Goal: Task Accomplishment & Management: Use online tool/utility

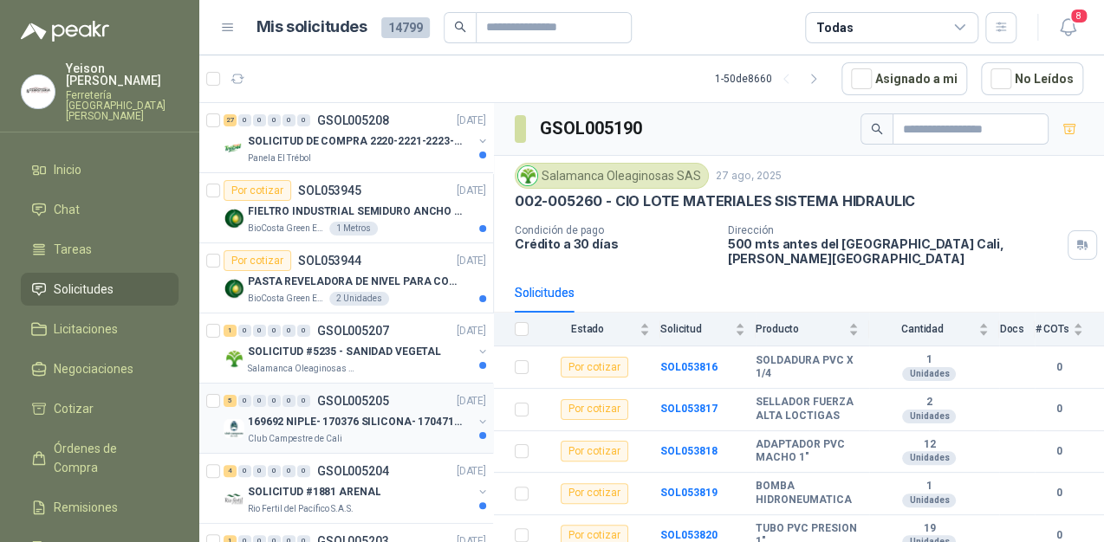
click at [371, 428] on p "169692 NIPLE- 170376 SILICONA- 170471 VALVULA REG" at bounding box center [356, 422] width 216 height 16
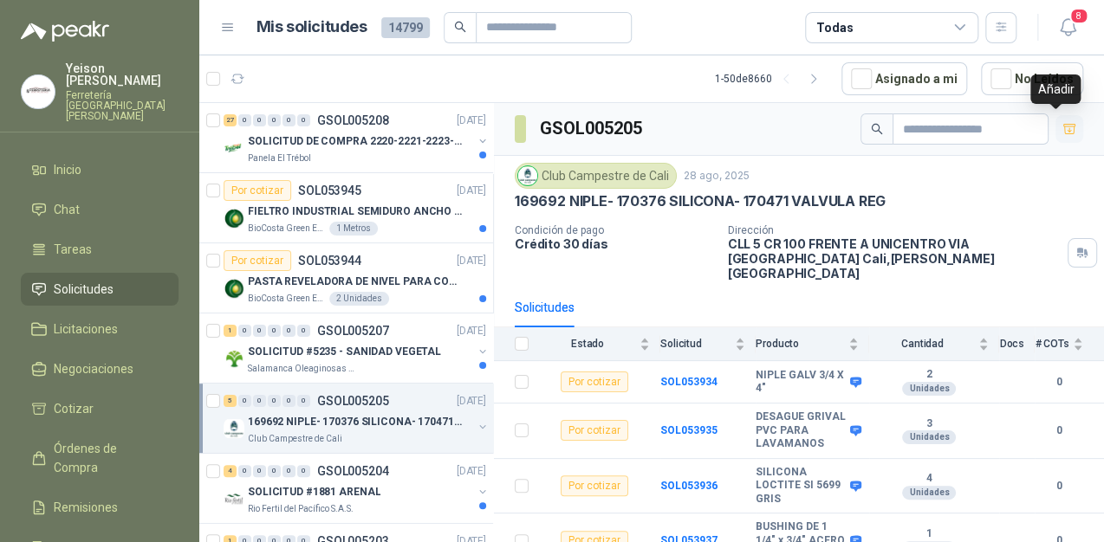
click at [1063, 130] on button "button" at bounding box center [1069, 129] width 28 height 28
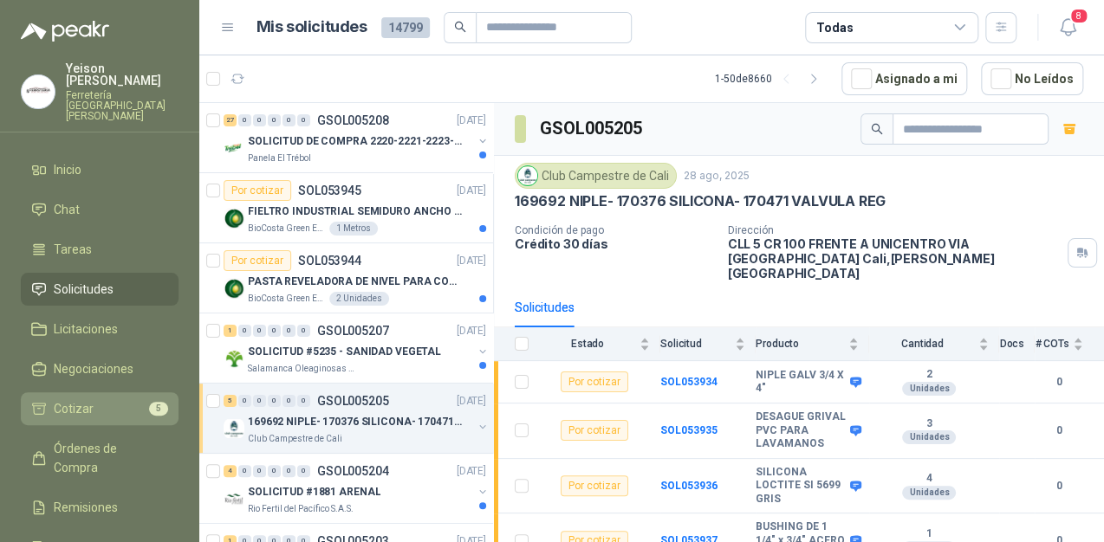
click at [133, 399] on li "Cotizar 5" at bounding box center [99, 408] width 137 height 19
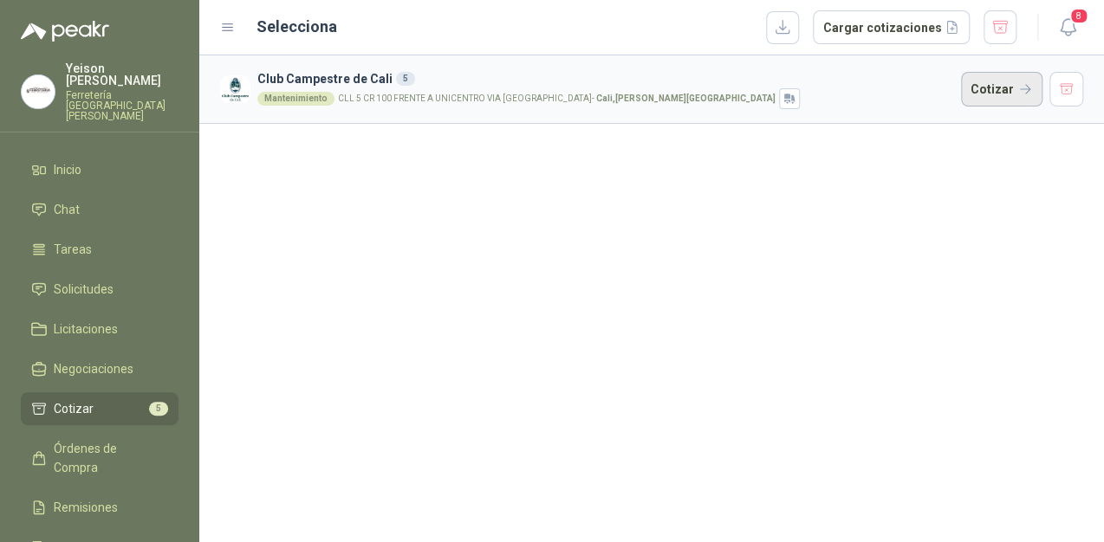
click at [997, 88] on button "Cotizar" at bounding box center [1001, 89] width 81 height 35
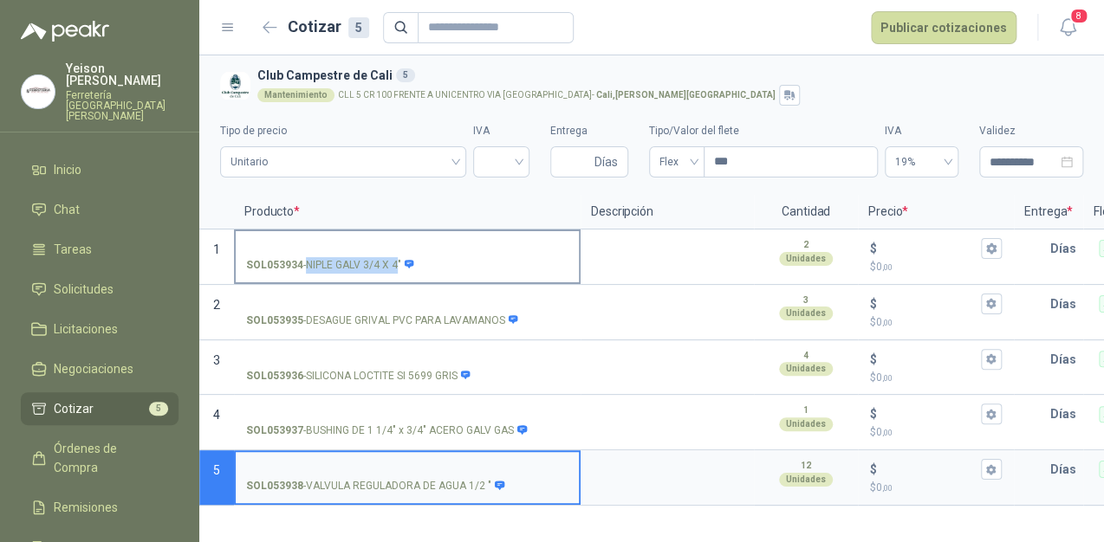
drag, startPoint x: 308, startPoint y: 261, endPoint x: 399, endPoint y: 273, distance: 92.6
click at [399, 273] on p "SOL053934 - NIPLE GALV 3/4 X 4"" at bounding box center [330, 265] width 169 height 16
copy p "NIPLE GALV 3/4 X 4"
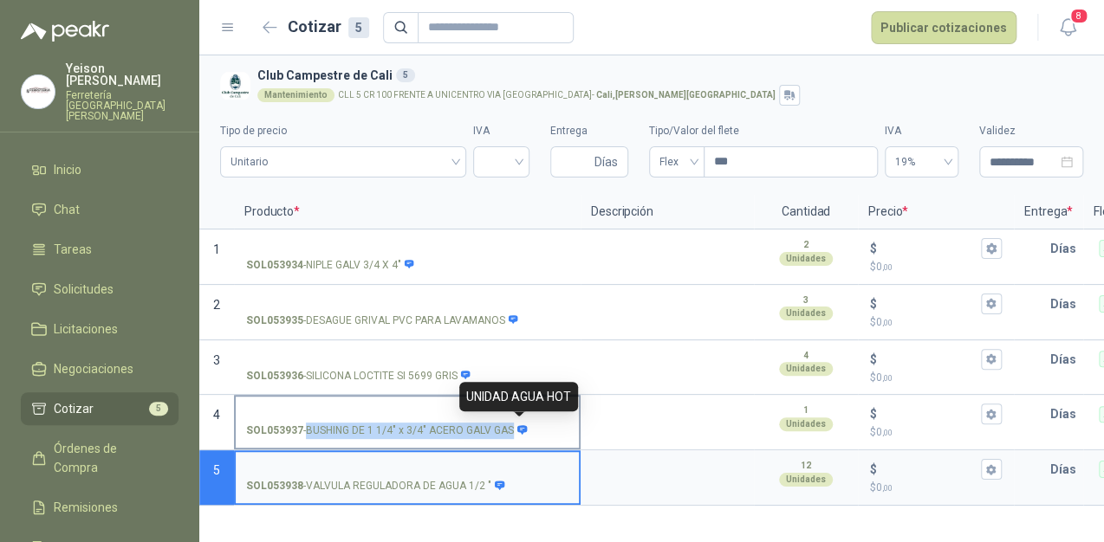
drag, startPoint x: 307, startPoint y: 429, endPoint x: 511, endPoint y: 430, distance: 204.4
click at [511, 430] on p "SOL053937 - BUSHING DE 1 1/4" x 3/4" ACERO GALV GAS" at bounding box center [387, 431] width 282 height 16
copy div "BUSHING DE 1 1/4" x 3/4" ACERO GALV GAS"
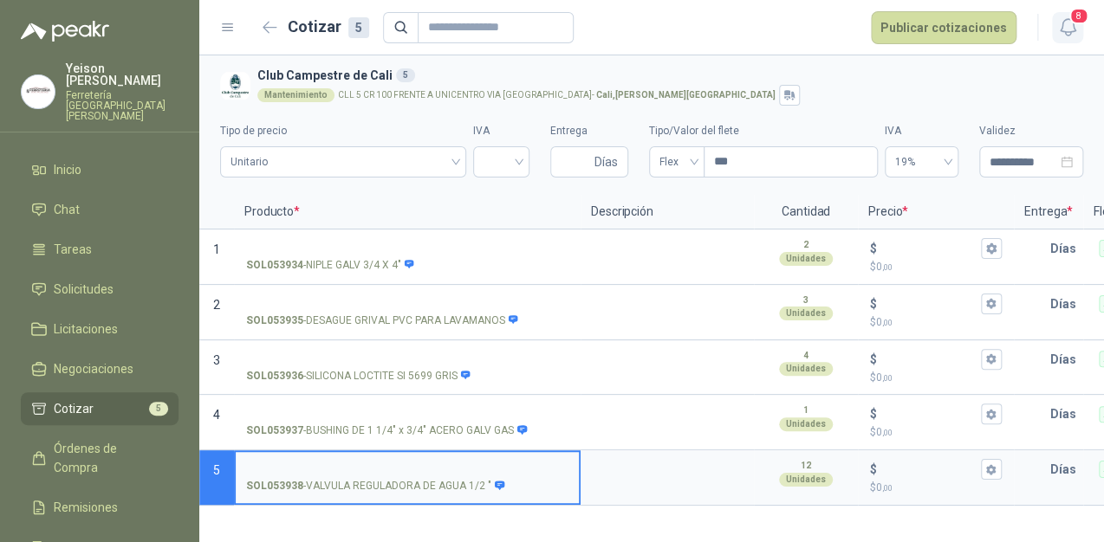
click at [1069, 27] on icon "button" at bounding box center [1068, 27] width 22 height 22
click at [279, 468] on input "SOL053938 - VALVULA REGULADORA DE AGUA 1/2 "" at bounding box center [407, 469] width 322 height 13
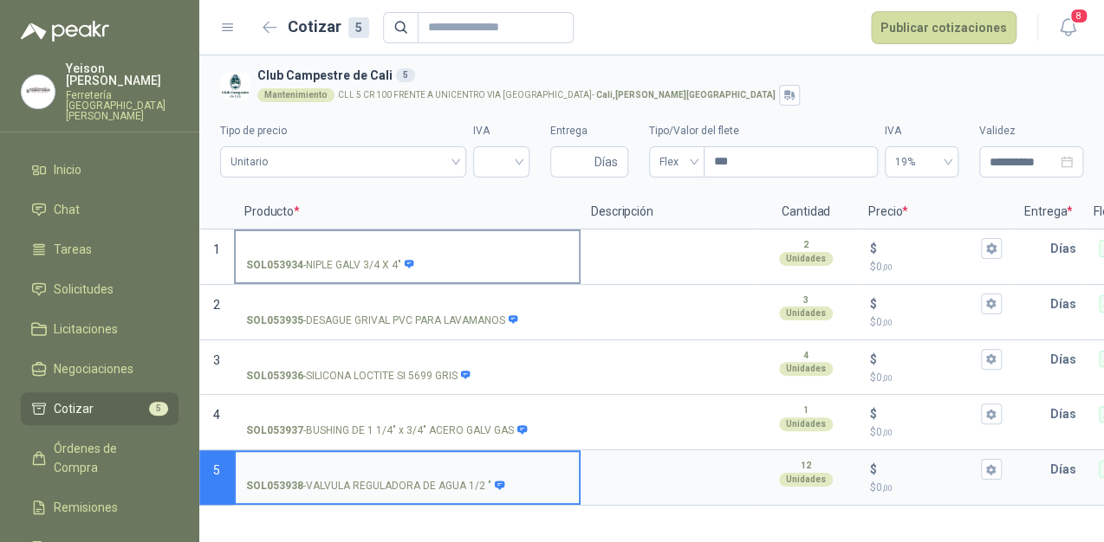
click at [428, 243] on input "SOL053934 - NIPLE GALV 3/4 X 4"" at bounding box center [407, 249] width 322 height 13
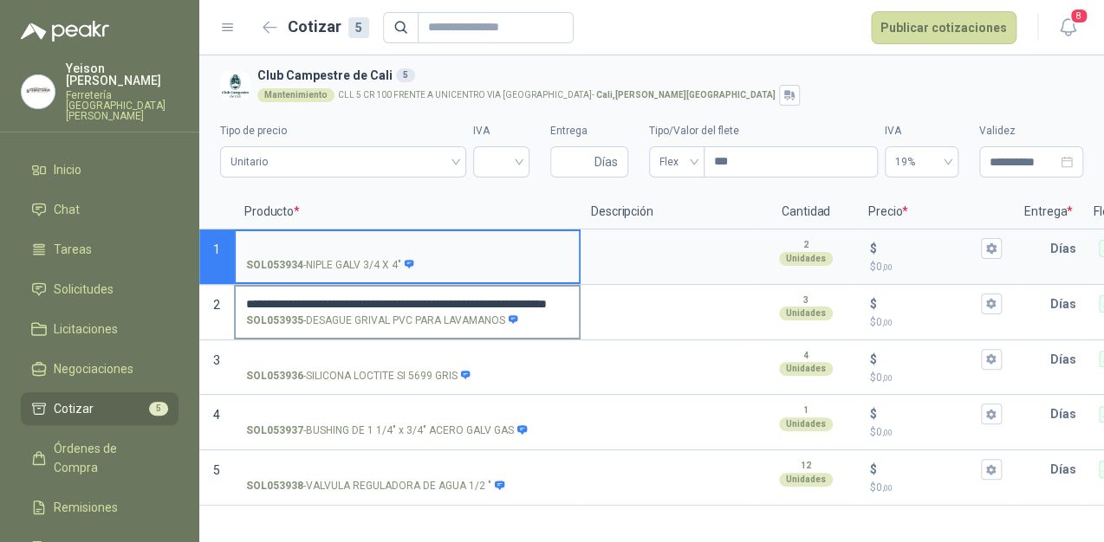
click at [540, 300] on input "**********" at bounding box center [407, 304] width 322 height 13
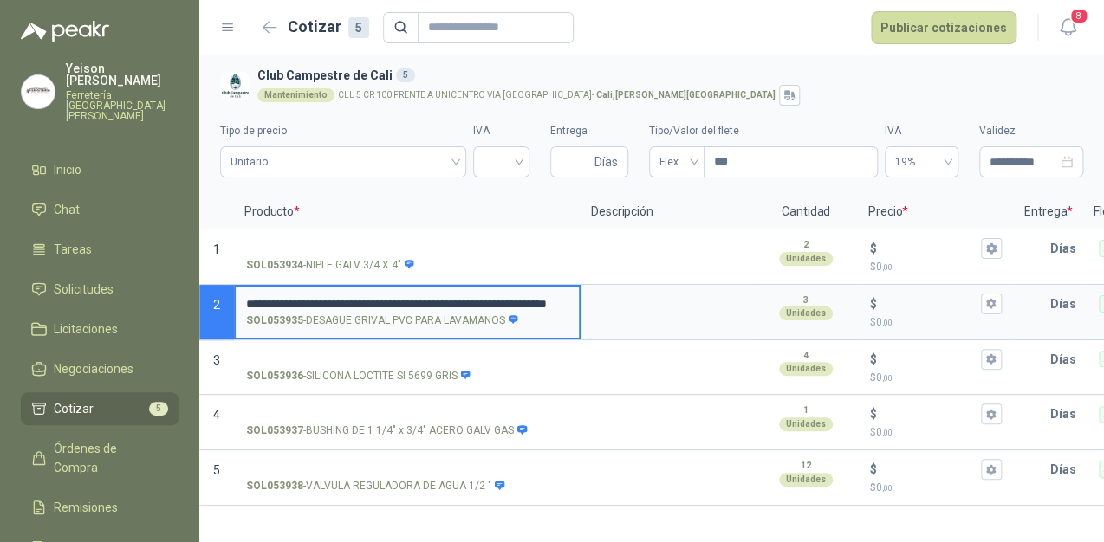
click at [540, 300] on input "**********" at bounding box center [407, 304] width 322 height 13
click at [540, 302] on input "**********" at bounding box center [407, 304] width 322 height 13
click at [531, 301] on input "**********" at bounding box center [407, 304] width 322 height 13
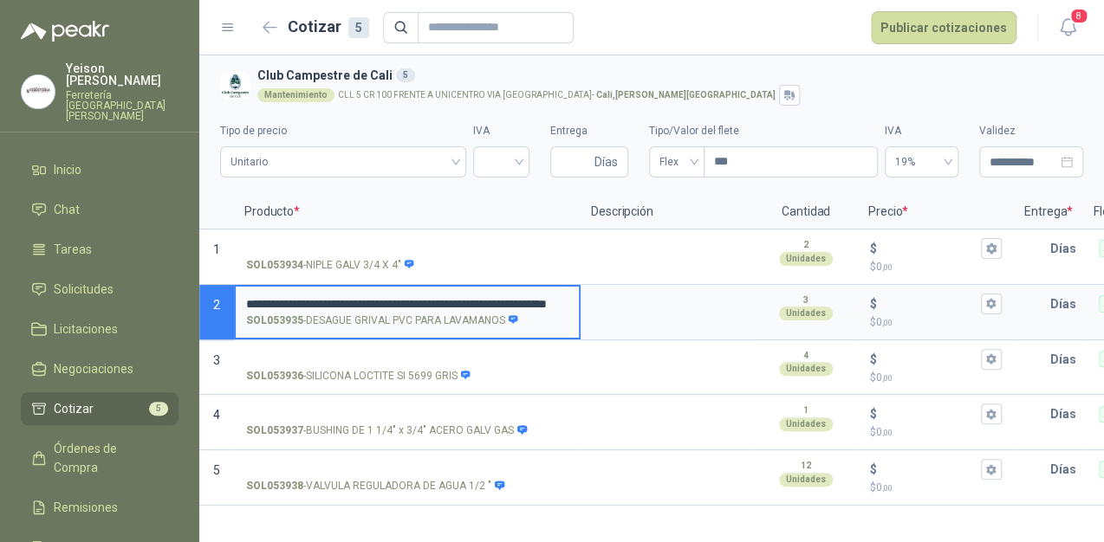
click at [531, 301] on input "**********" at bounding box center [407, 304] width 322 height 13
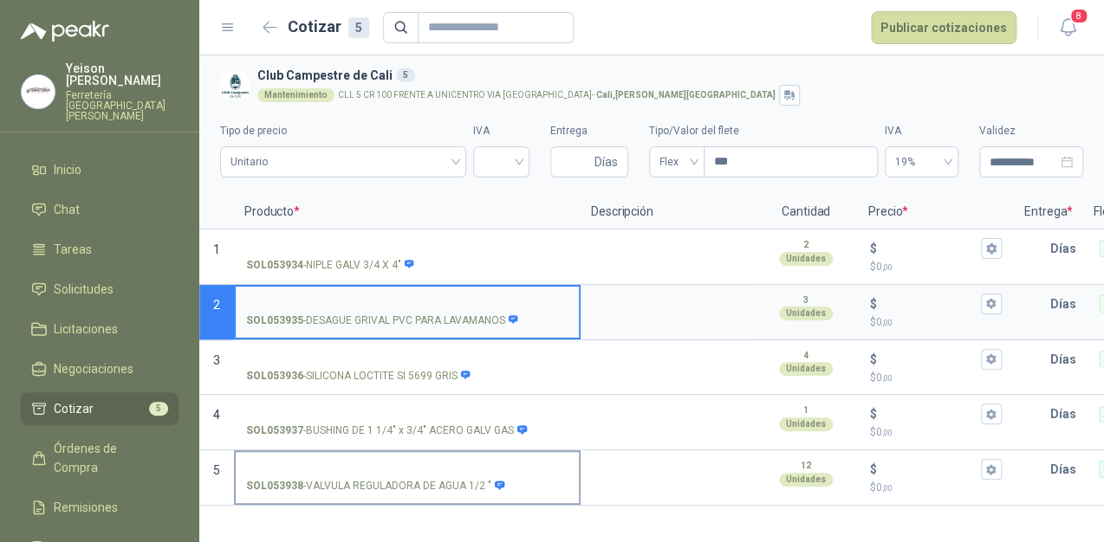
click at [320, 457] on label "SOL053938 - VALVULA REGULADORA DE AGUA 1/2 "" at bounding box center [407, 476] width 343 height 49
click at [320, 463] on input "SOL053938 - VALVULA REGULADORA DE AGUA 1/2 "" at bounding box center [407, 469] width 322 height 13
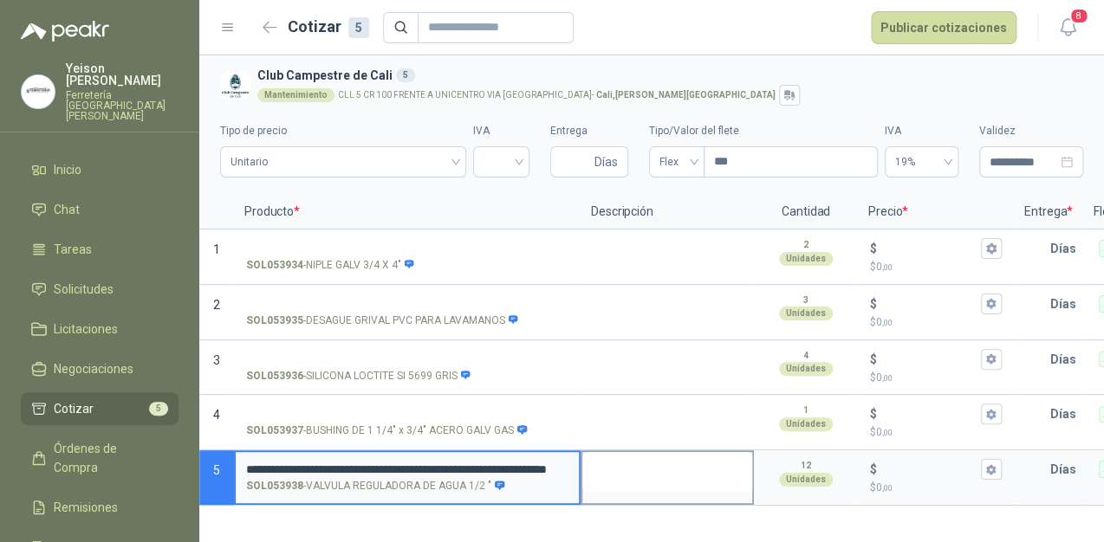
click at [628, 478] on textarea at bounding box center [667, 472] width 170 height 40
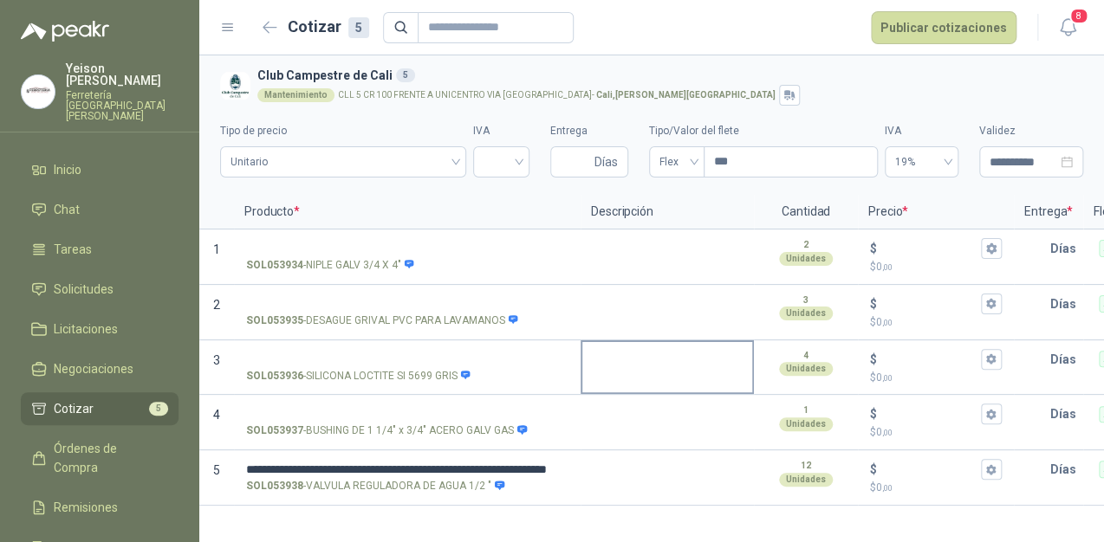
click at [636, 386] on div at bounding box center [666, 367] width 173 height 55
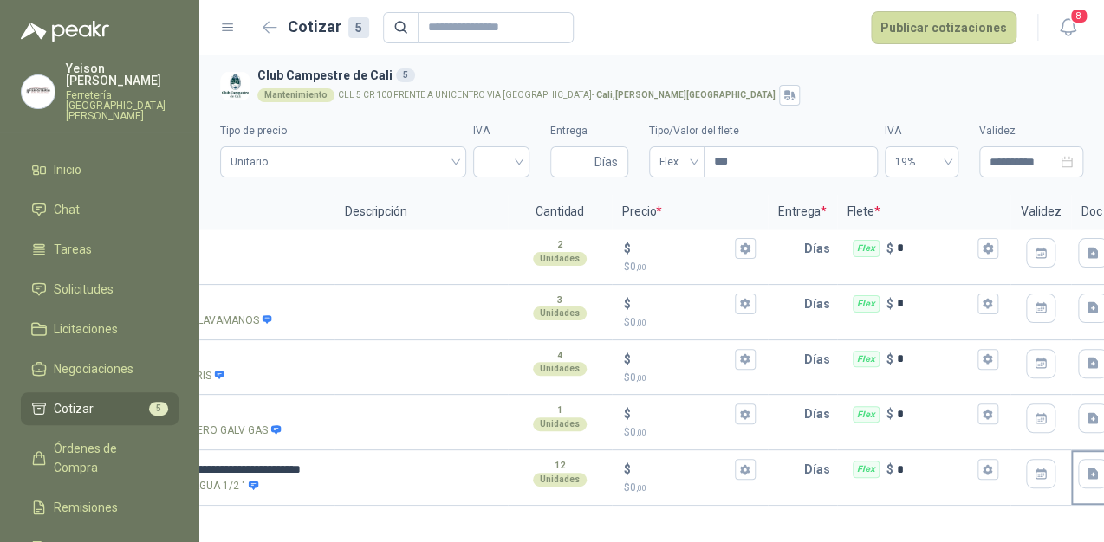
scroll to position [0, 249]
click at [1090, 407] on button "button" at bounding box center [1088, 418] width 29 height 29
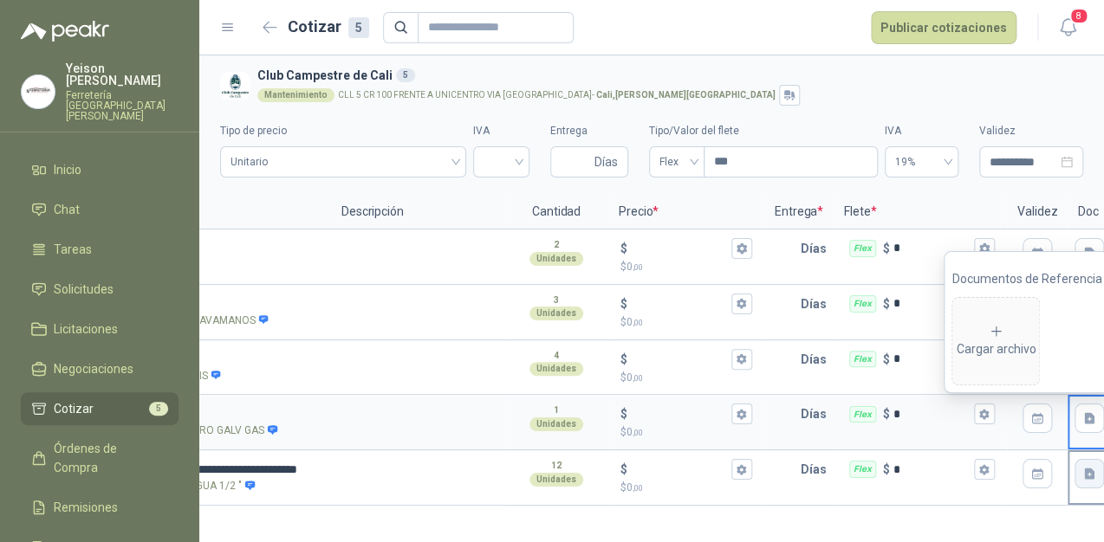
click at [1091, 475] on icon "button" at bounding box center [1089, 474] width 10 height 11
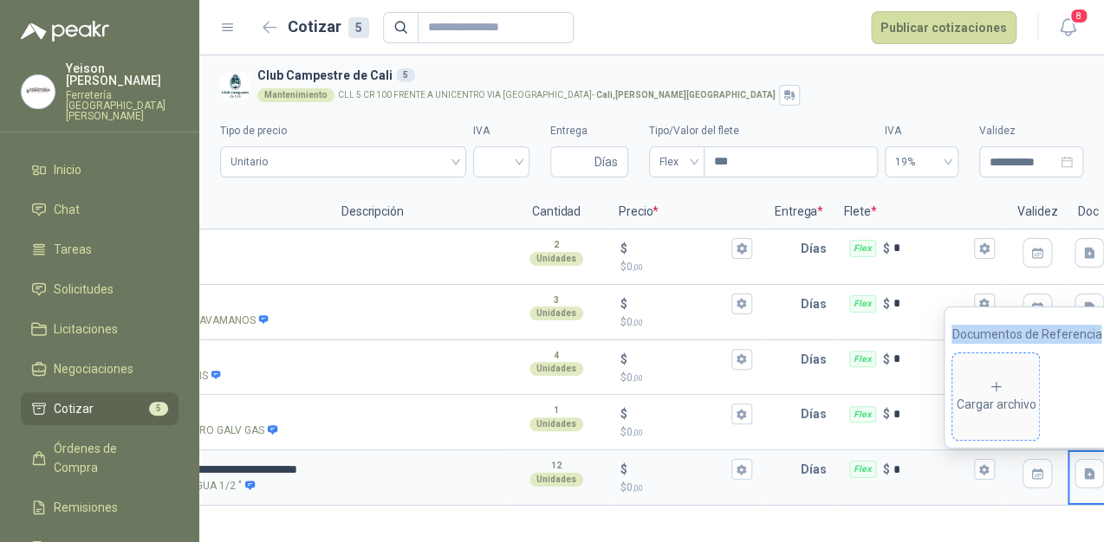
click at [1024, 393] on div "Cargar archivo" at bounding box center [995, 396] width 80 height 35
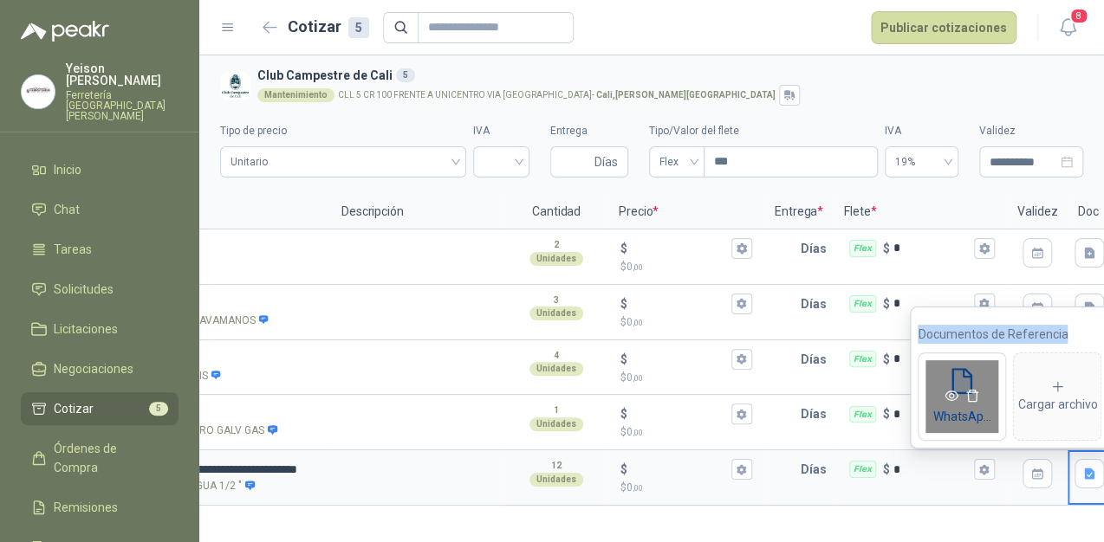
click at [974, 424] on div "WhatsApp Image [DATE] 3.30.36 PM.jpeg" at bounding box center [961, 397] width 88 height 88
click at [960, 402] on link at bounding box center [951, 397] width 21 height 14
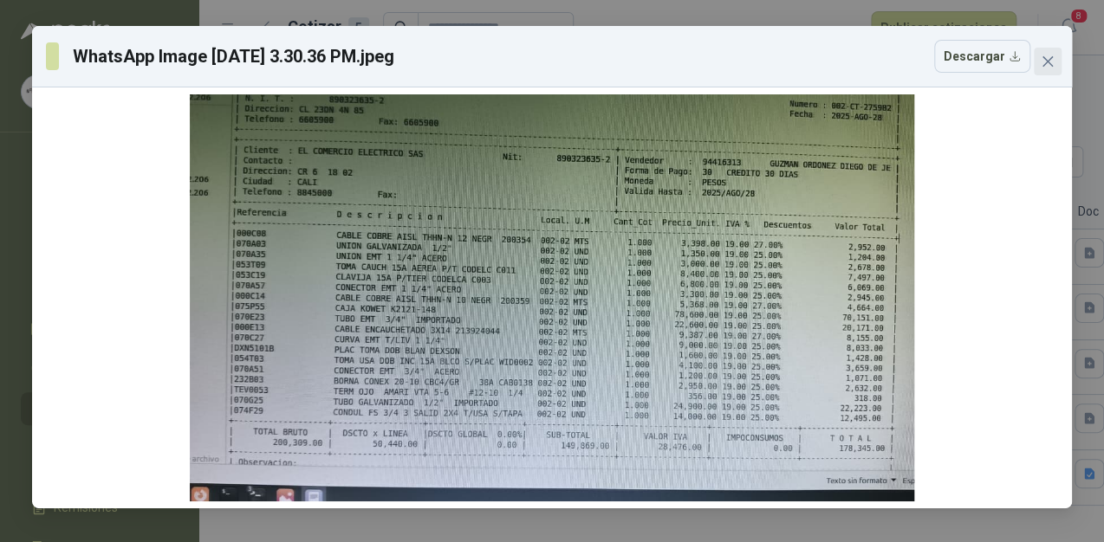
click at [1040, 59] on icon "close" at bounding box center [1047, 62] width 14 height 14
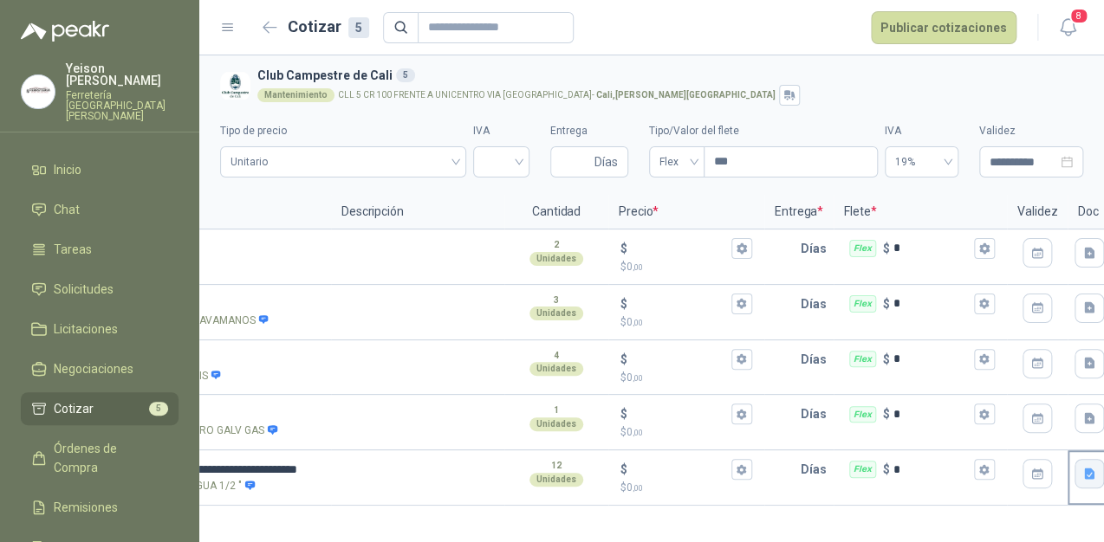
click at [1084, 463] on button "button" at bounding box center [1088, 473] width 29 height 29
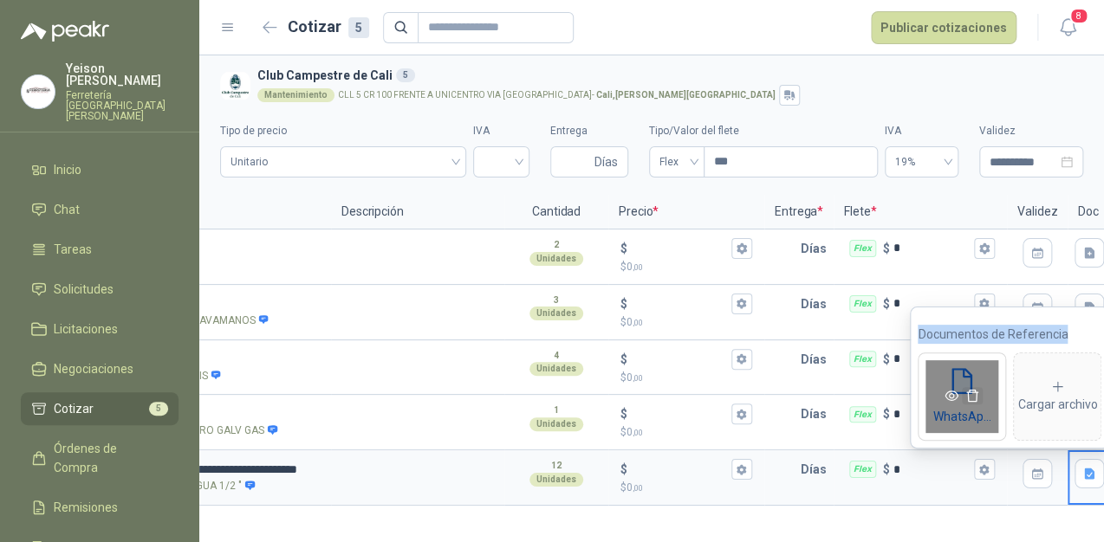
click at [972, 399] on icon "delete" at bounding box center [972, 396] width 14 height 14
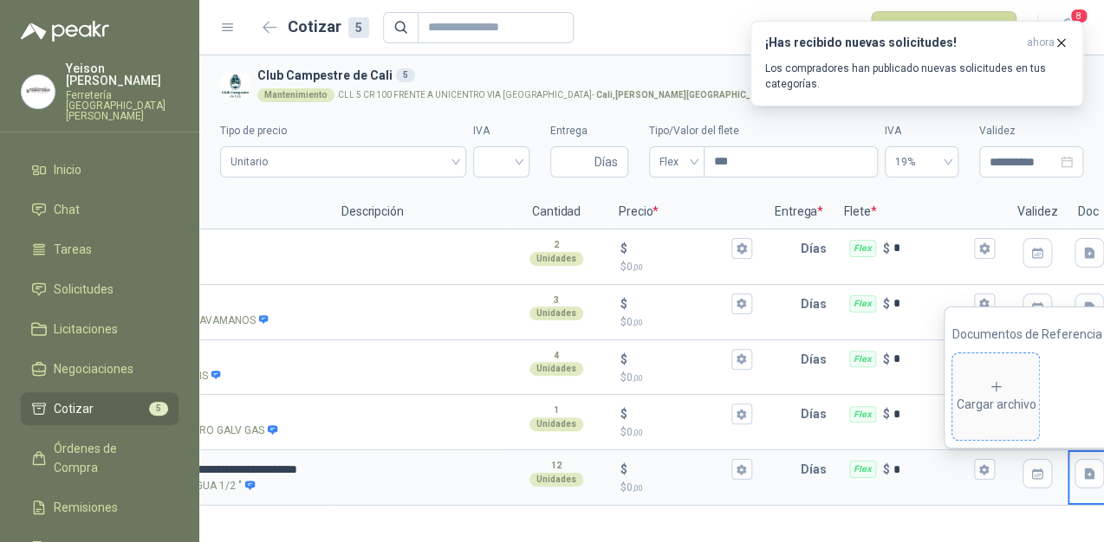
click at [1015, 405] on div "Cargar archivo" at bounding box center [995, 396] width 80 height 35
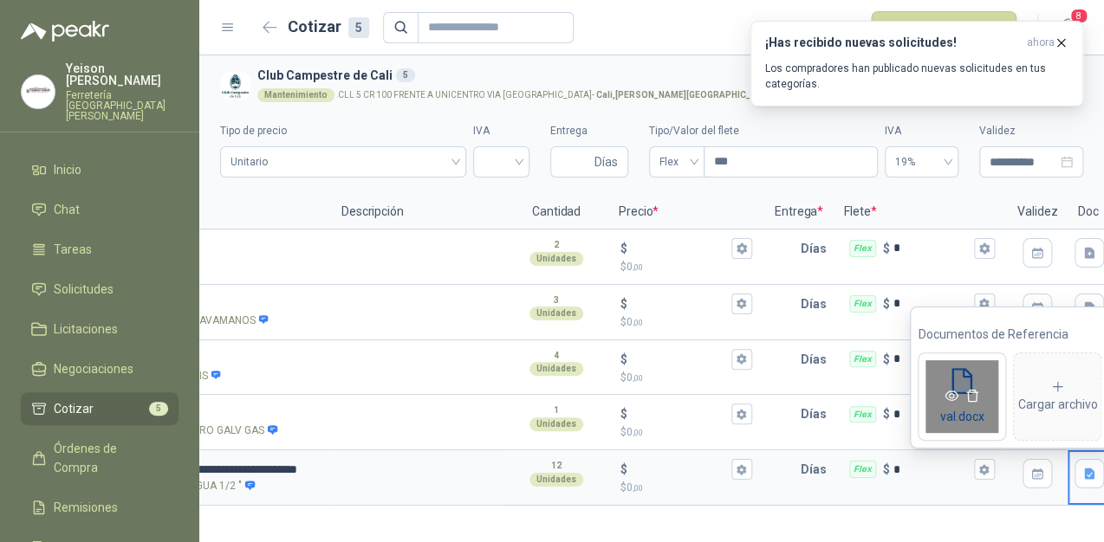
click at [949, 398] on icon "eye" at bounding box center [952, 396] width 14 height 10
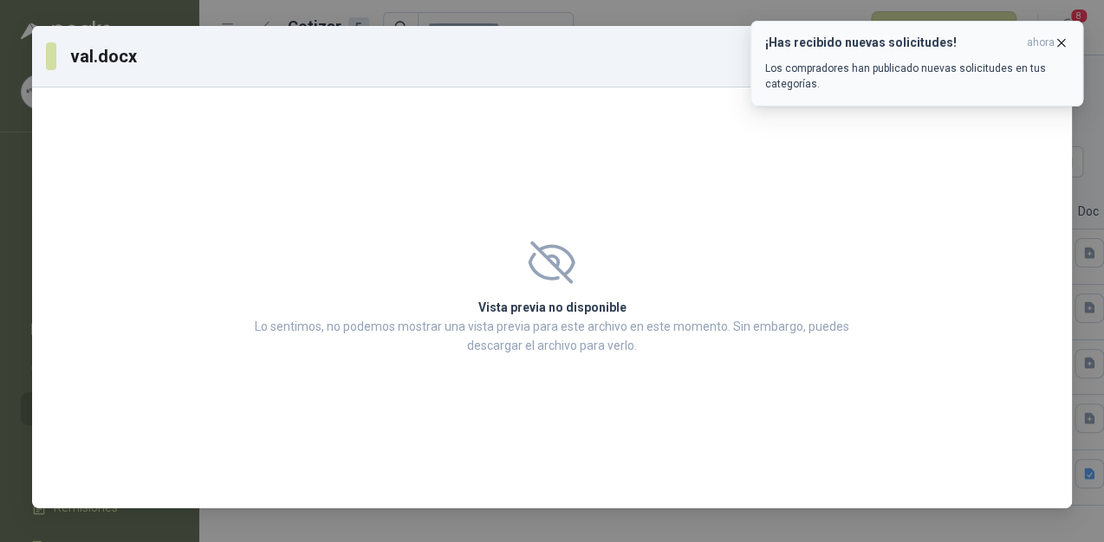
click at [1060, 36] on icon "button" at bounding box center [1060, 43] width 15 height 15
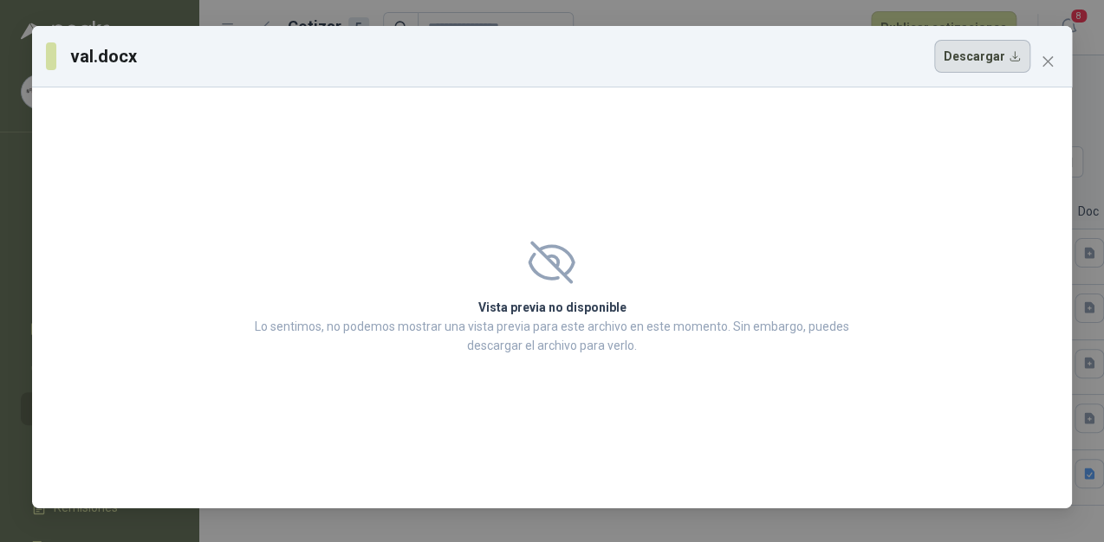
click at [988, 67] on button "Descargar" at bounding box center [982, 56] width 96 height 33
click at [660, 16] on div "val.docx Descargar Vista previa no disponible Lo sentimos, no podemos mostrar u…" at bounding box center [552, 271] width 1104 height 542
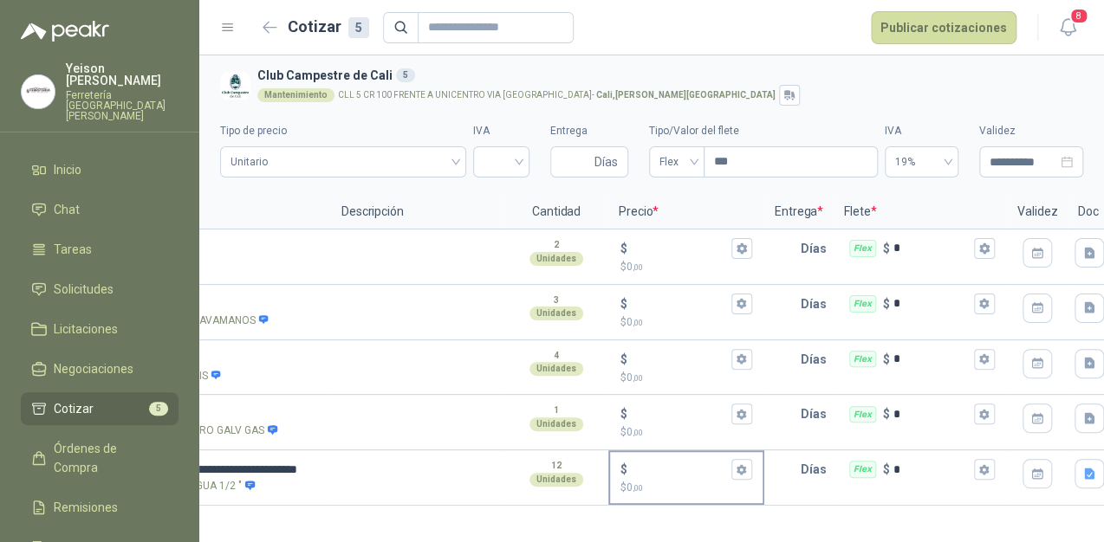
click at [632, 459] on div "$" at bounding box center [686, 469] width 132 height 21
click at [632, 463] on input "$ $ 0 ,00" at bounding box center [679, 469] width 97 height 13
type input "******"
click at [744, 469] on icon "button" at bounding box center [741, 469] width 10 height 10
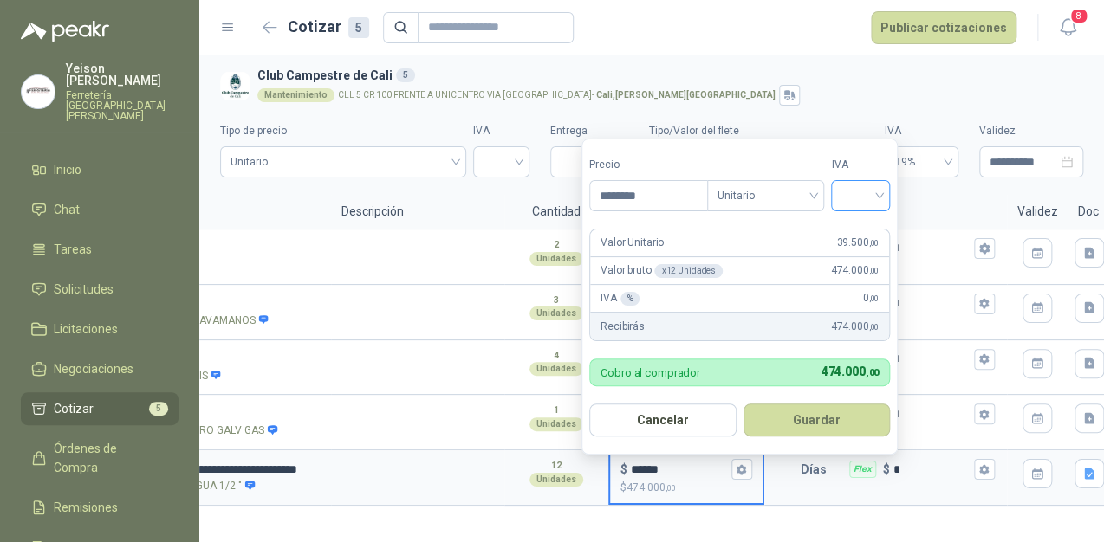
click at [872, 191] on input "search" at bounding box center [860, 194] width 38 height 26
click at [852, 222] on div "19%" at bounding box center [864, 233] width 53 height 28
click at [817, 431] on button "Guardar" at bounding box center [819, 420] width 149 height 33
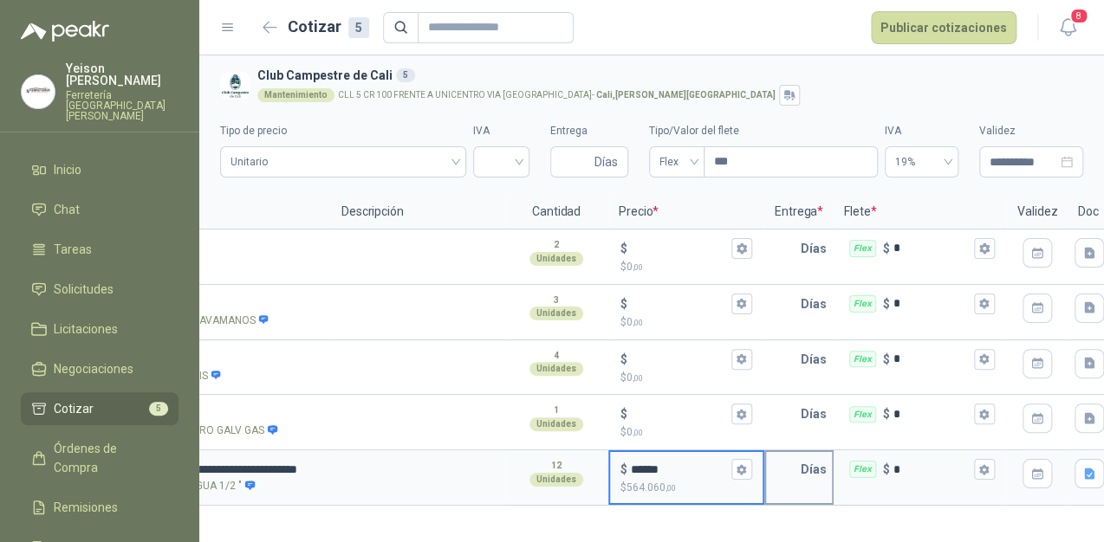
click at [793, 476] on input "text" at bounding box center [783, 469] width 35 height 35
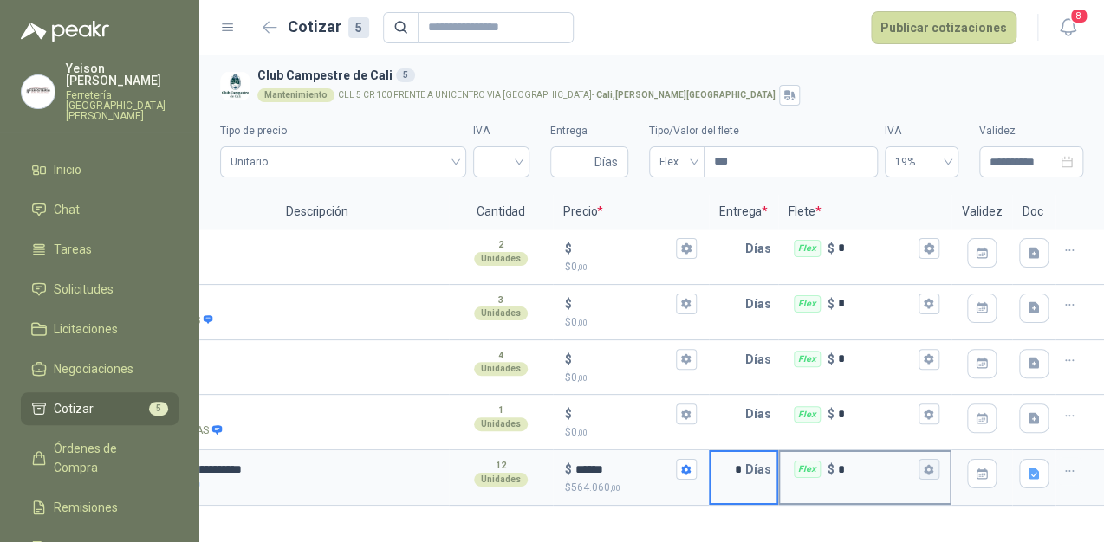
type input "*"
click at [930, 469] on icon "button" at bounding box center [928, 469] width 10 height 10
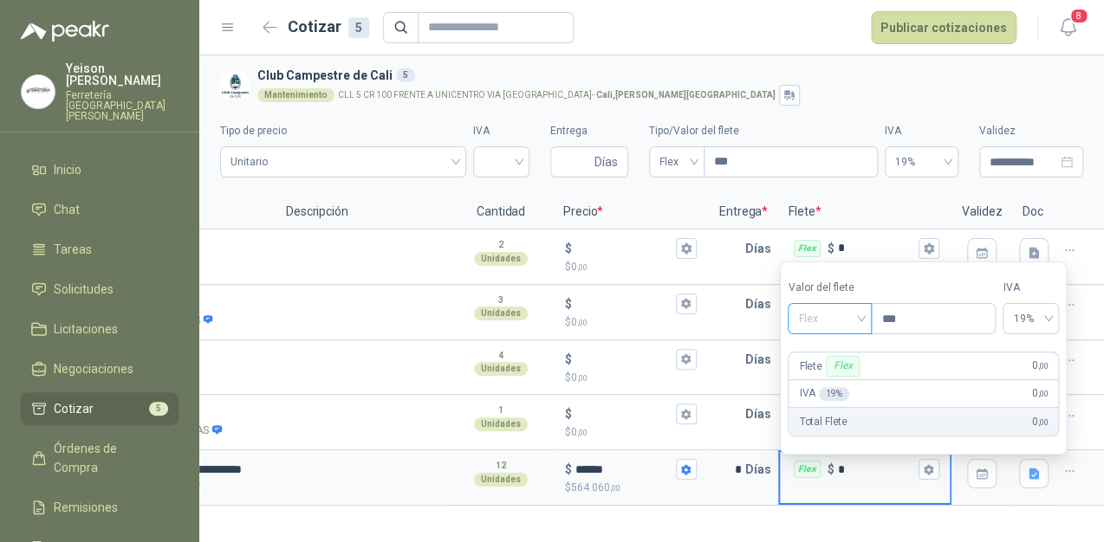
click at [861, 312] on span "Flex" at bounding box center [829, 319] width 63 height 26
click at [835, 384] on div "Incluido" at bounding box center [831, 383] width 61 height 19
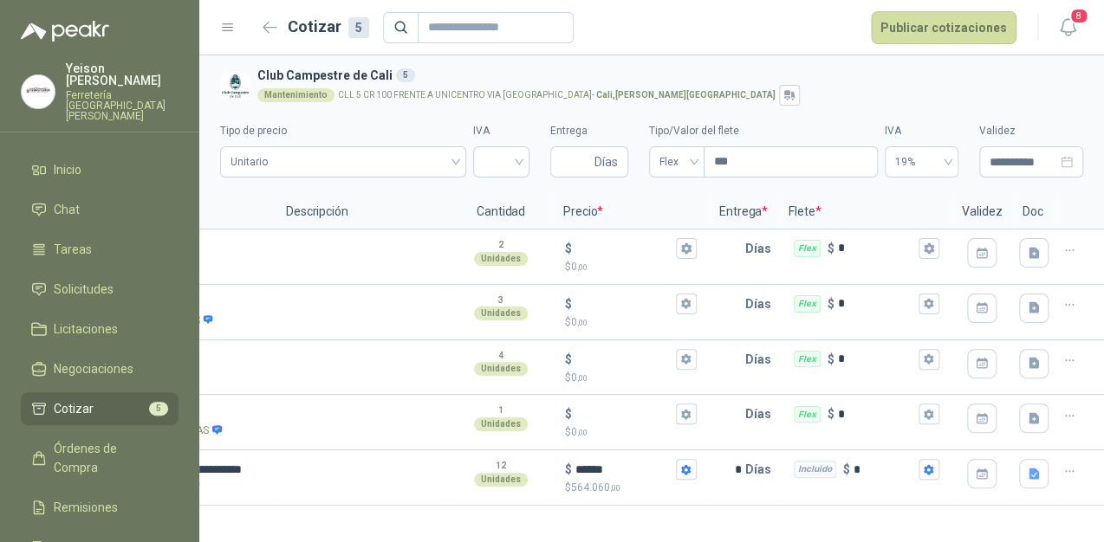
scroll to position [0, 0]
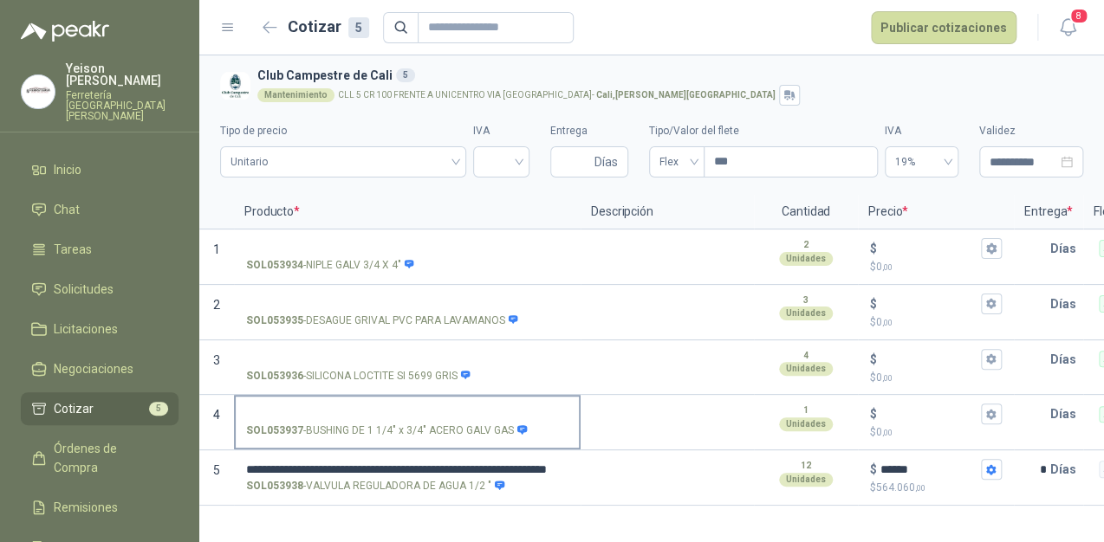
click at [312, 415] on input "SOL053937 - BUSHING DE 1 1/4" x 3/4" ACERO GALV GAS" at bounding box center [407, 414] width 322 height 13
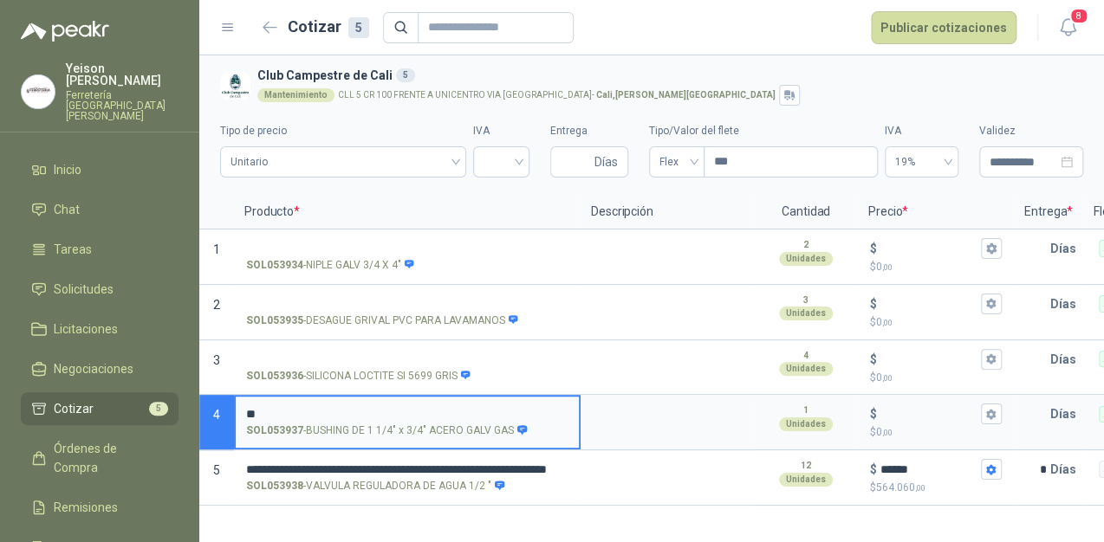
type input "*"
drag, startPoint x: 284, startPoint y: 411, endPoint x: 273, endPoint y: 416, distance: 12.1
click at [368, 409] on input "**********" at bounding box center [407, 414] width 322 height 13
type input "**********"
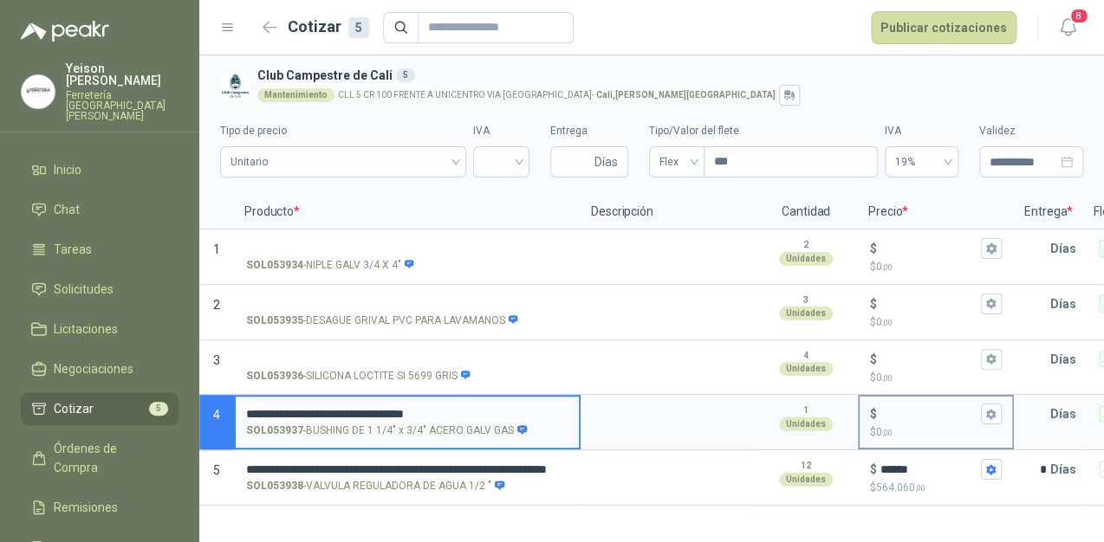
click at [890, 410] on input "$ $ 0 ,00" at bounding box center [928, 414] width 97 height 13
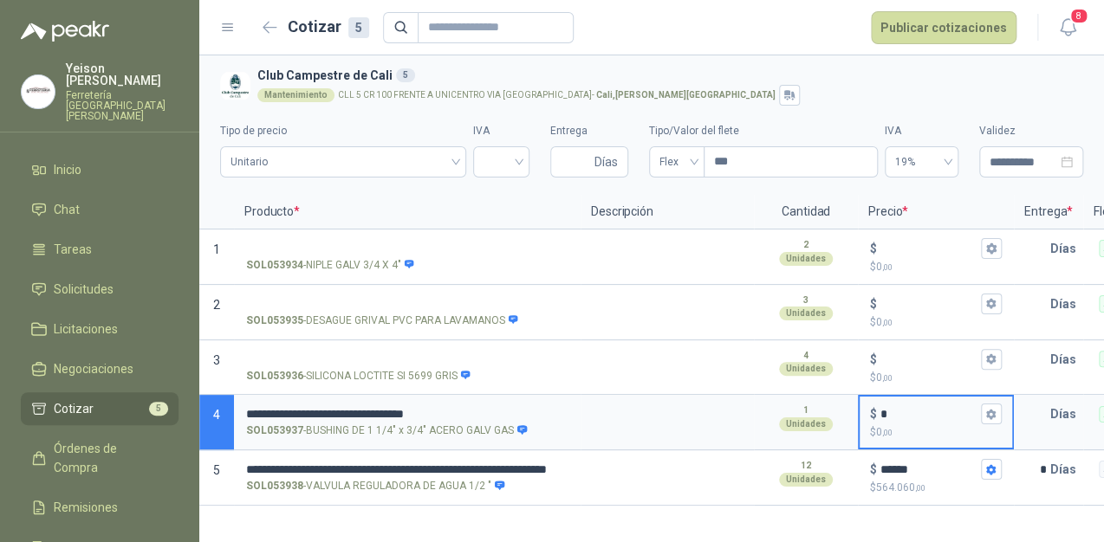
click at [919, 410] on input "*" at bounding box center [928, 414] width 97 height 13
type input "*****"
click at [1000, 412] on button "$ ***** $ 6.200 ,00" at bounding box center [991, 414] width 21 height 21
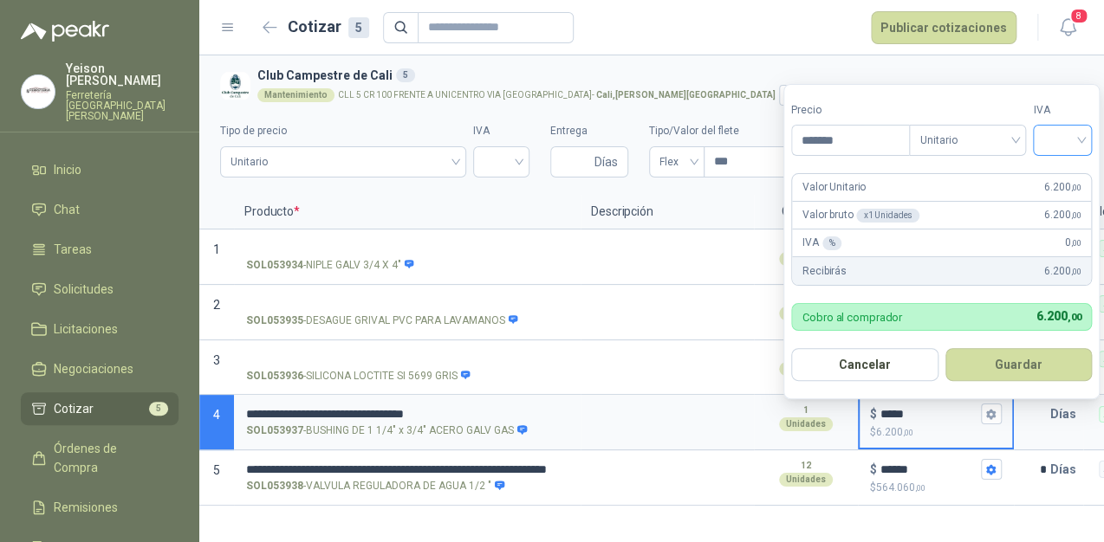
click at [1081, 139] on input "search" at bounding box center [1062, 139] width 38 height 26
click at [1059, 171] on div "19%" at bounding box center [1066, 177] width 32 height 19
click at [1050, 365] on button "Guardar" at bounding box center [1020, 364] width 149 height 33
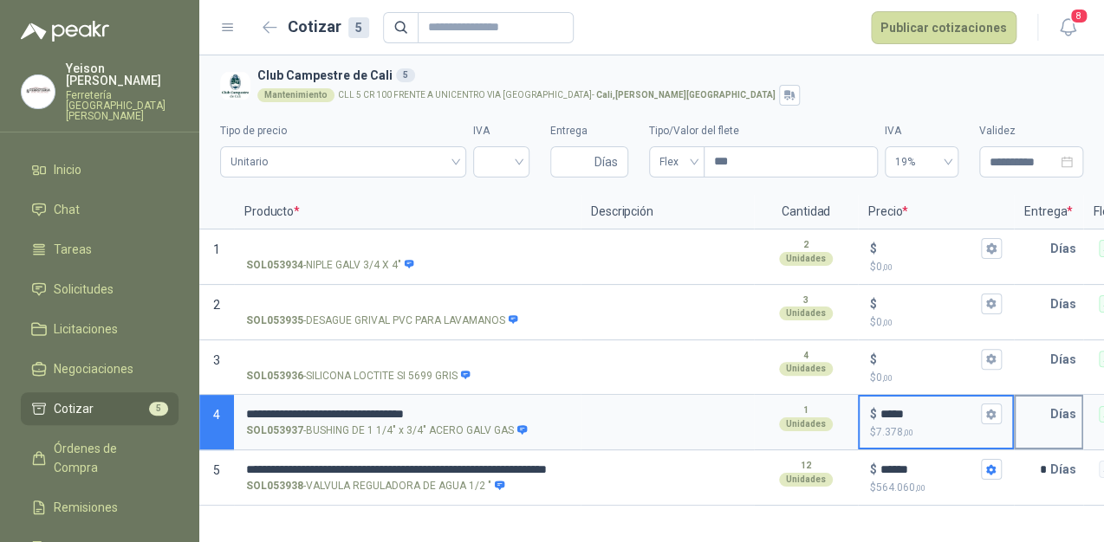
click at [1033, 418] on input "text" at bounding box center [1032, 414] width 35 height 35
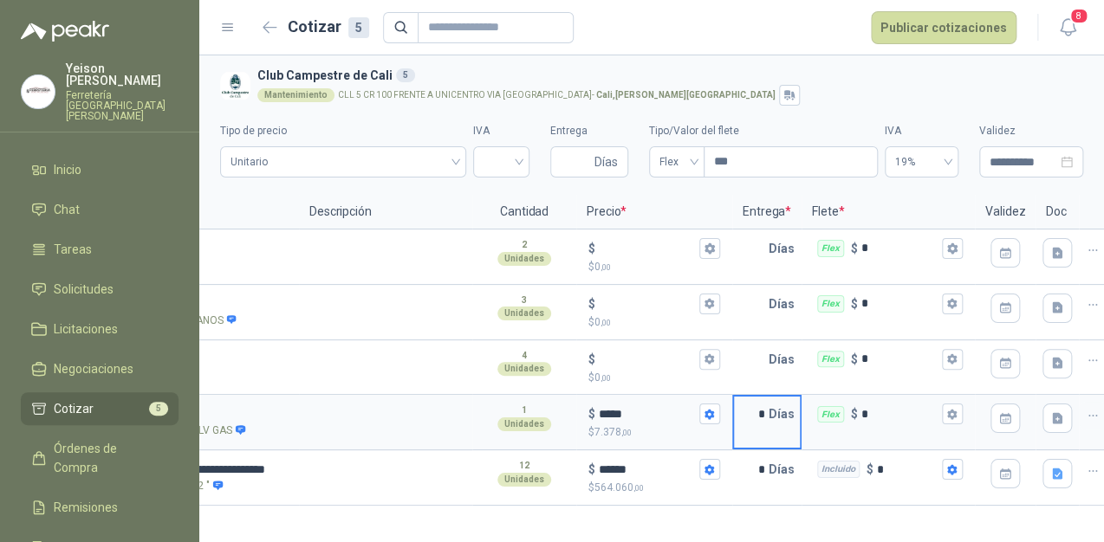
scroll to position [0, 298]
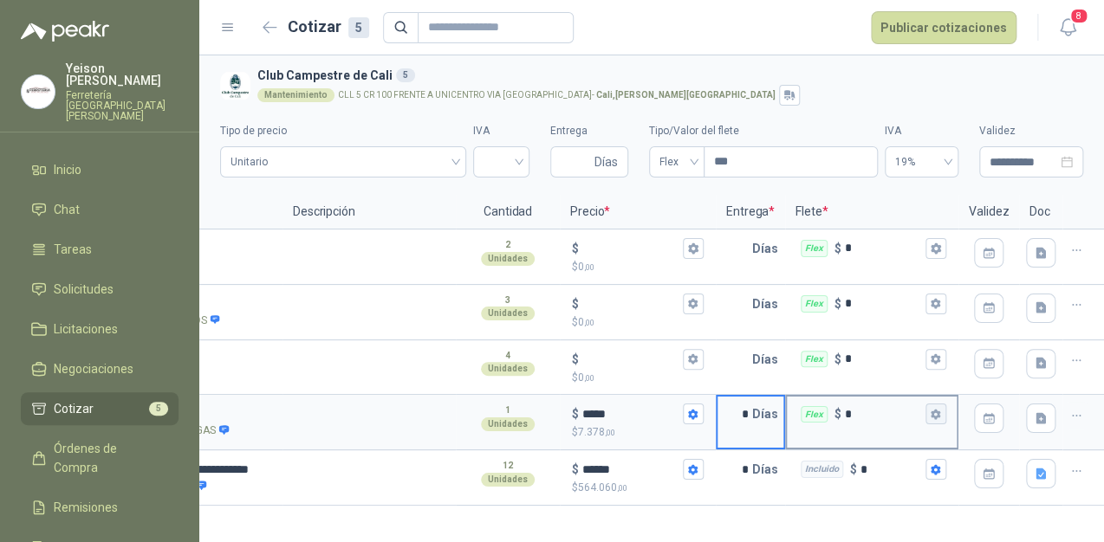
type input "*"
click at [941, 412] on icon "button" at bounding box center [934, 414] width 11 height 11
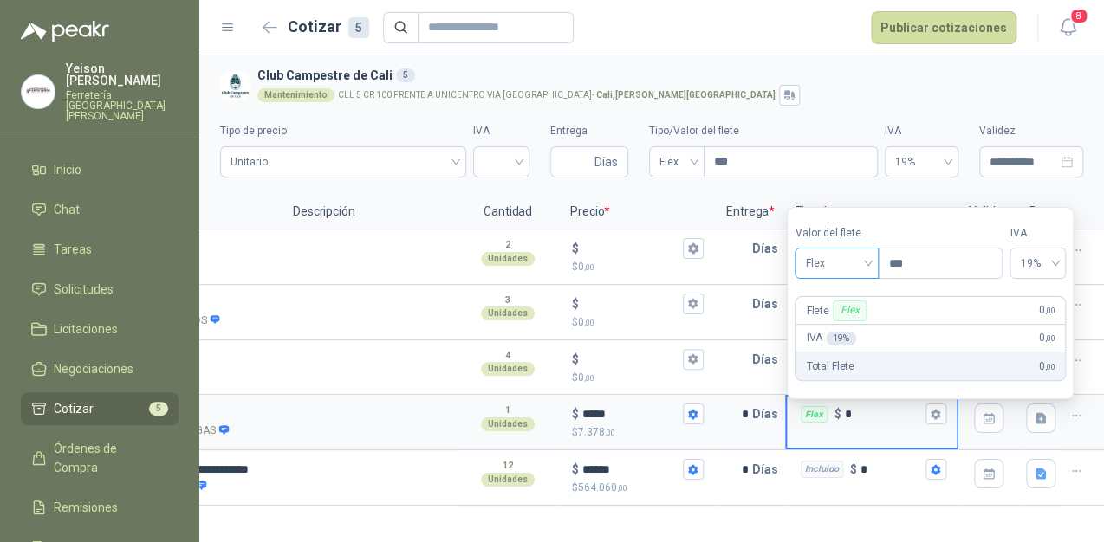
click at [874, 267] on div "Flex" at bounding box center [836, 263] width 84 height 31
click at [837, 324] on div "Incluido" at bounding box center [838, 328] width 61 height 19
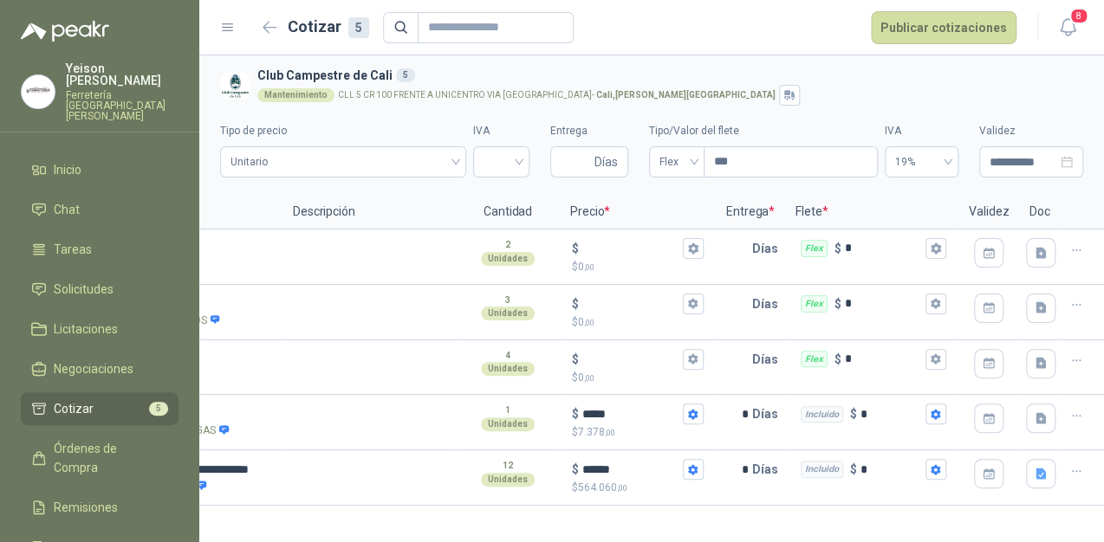
scroll to position [0, 0]
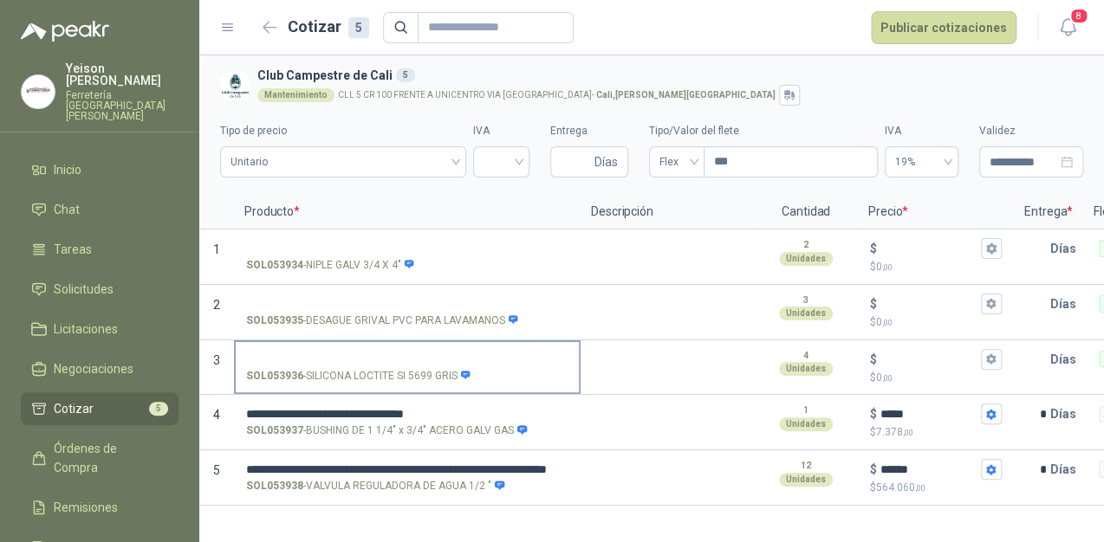
click at [278, 345] on label "SOL053936 - SILICONA LOCTITE SI 5699 GRIS" at bounding box center [407, 366] width 343 height 49
click at [278, 353] on input "SOL053936 - SILICONA LOCTITE SI 5699 GRIS" at bounding box center [407, 359] width 322 height 13
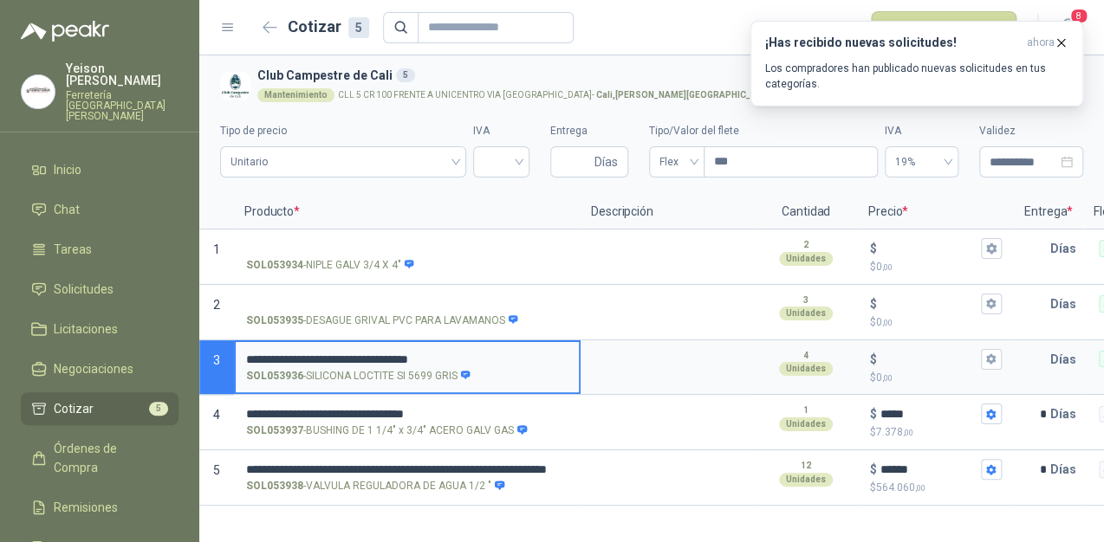
click at [336, 354] on input "**********" at bounding box center [407, 359] width 322 height 13
click at [347, 353] on input "**********" at bounding box center [407, 359] width 322 height 13
type input "*"
click at [478, 359] on input "**********" at bounding box center [407, 359] width 322 height 13
type input "**********"
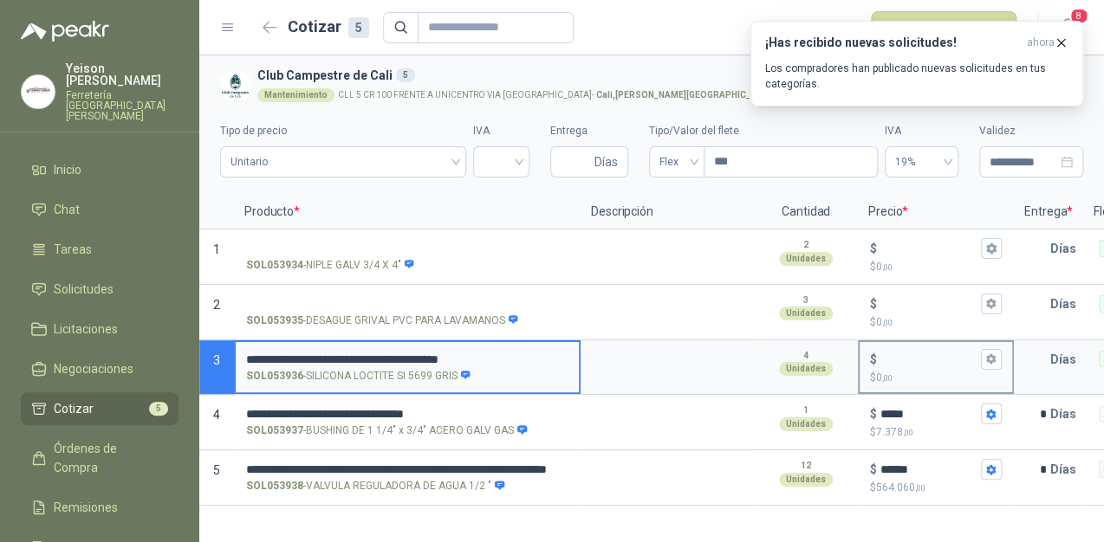
click at [904, 360] on input "$ $ 0 ,00" at bounding box center [928, 359] width 97 height 13
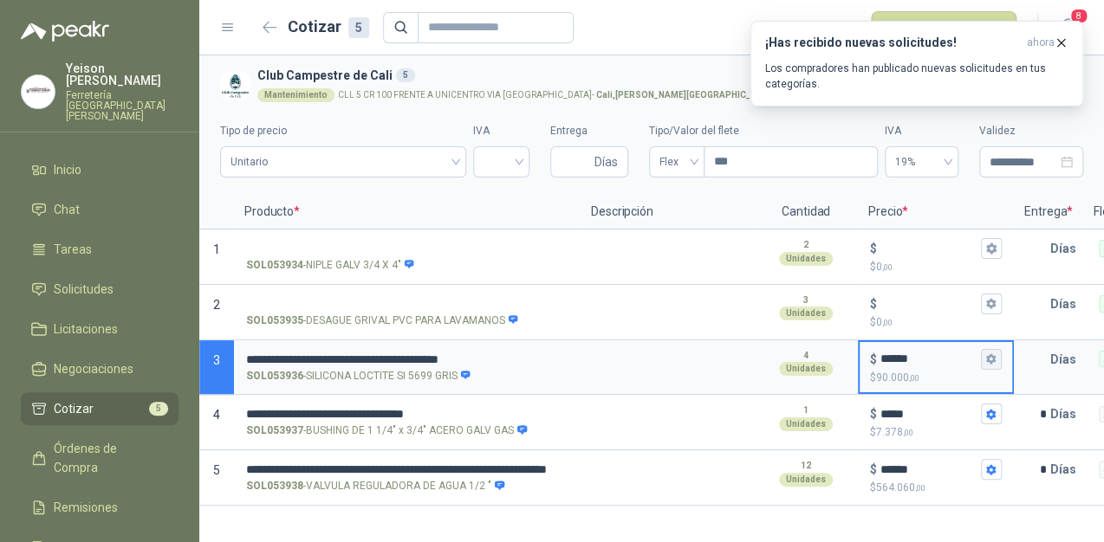
type input "******"
click at [986, 360] on icon "button" at bounding box center [990, 358] width 11 height 11
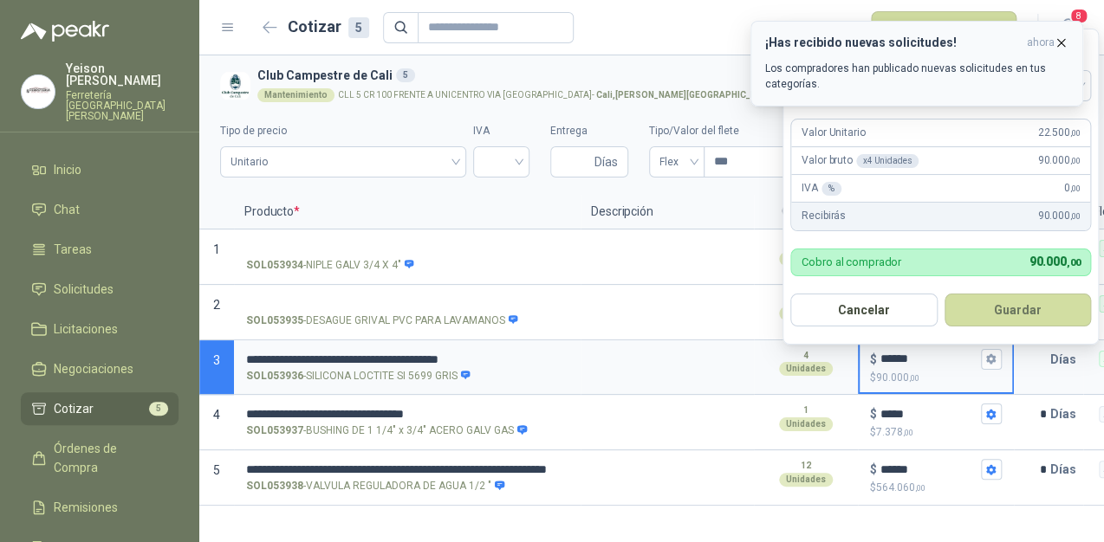
click at [1062, 48] on icon "button" at bounding box center [1060, 43] width 15 height 15
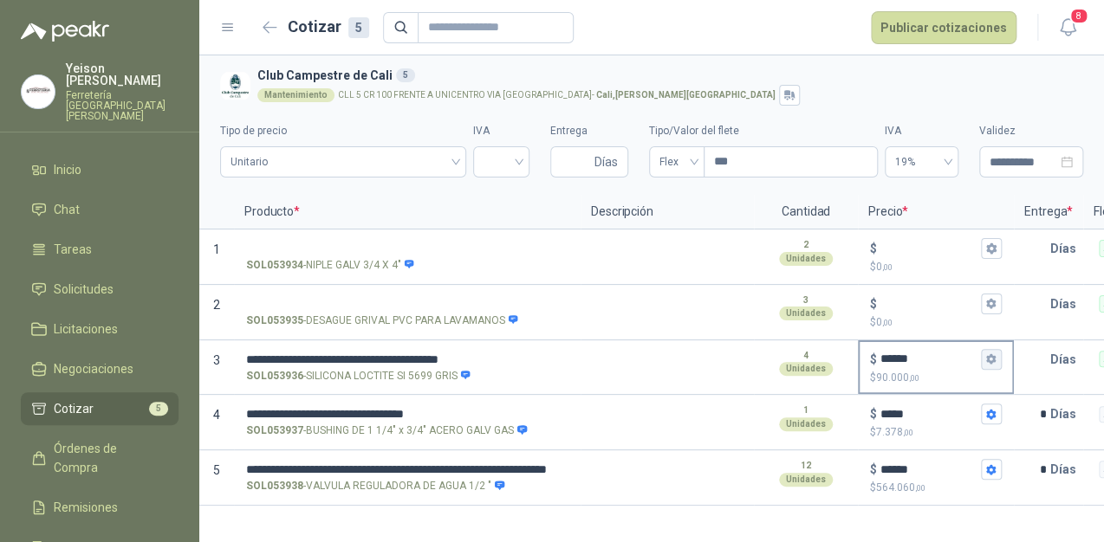
click at [997, 359] on button "$ ****** $ 90.000 ,00" at bounding box center [991, 359] width 21 height 21
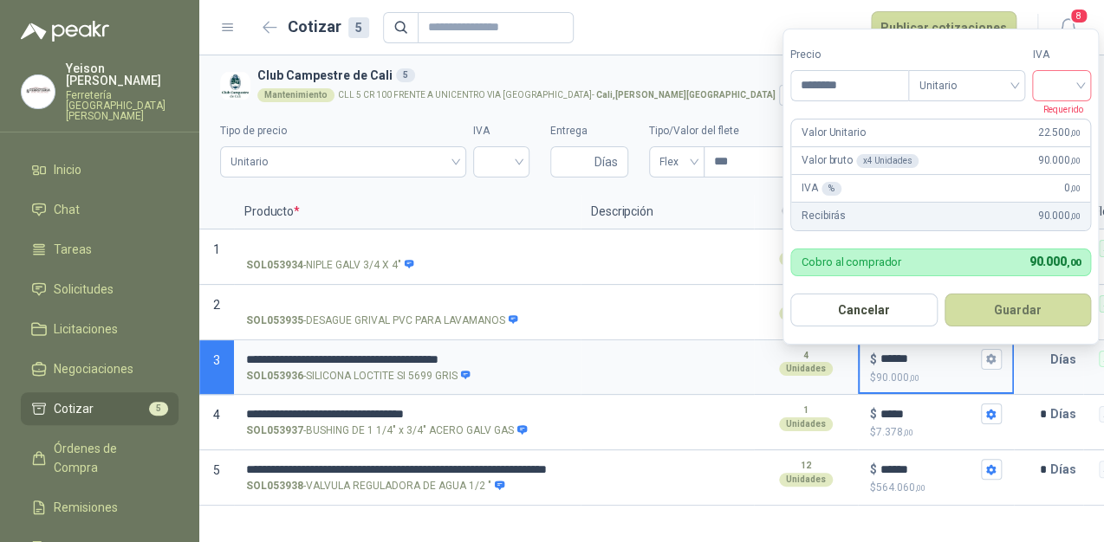
click at [1079, 80] on input "search" at bounding box center [1061, 84] width 38 height 26
click at [1060, 118] on div "19%" at bounding box center [1066, 122] width 32 height 19
click at [1030, 304] on button "Guardar" at bounding box center [1021, 310] width 149 height 33
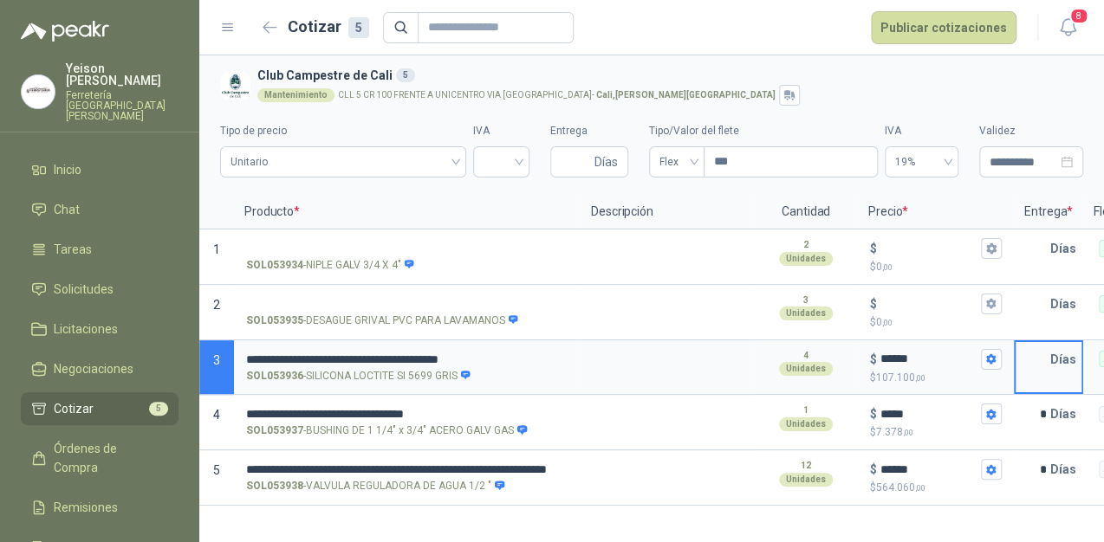
click at [1036, 354] on input "text" at bounding box center [1032, 359] width 35 height 35
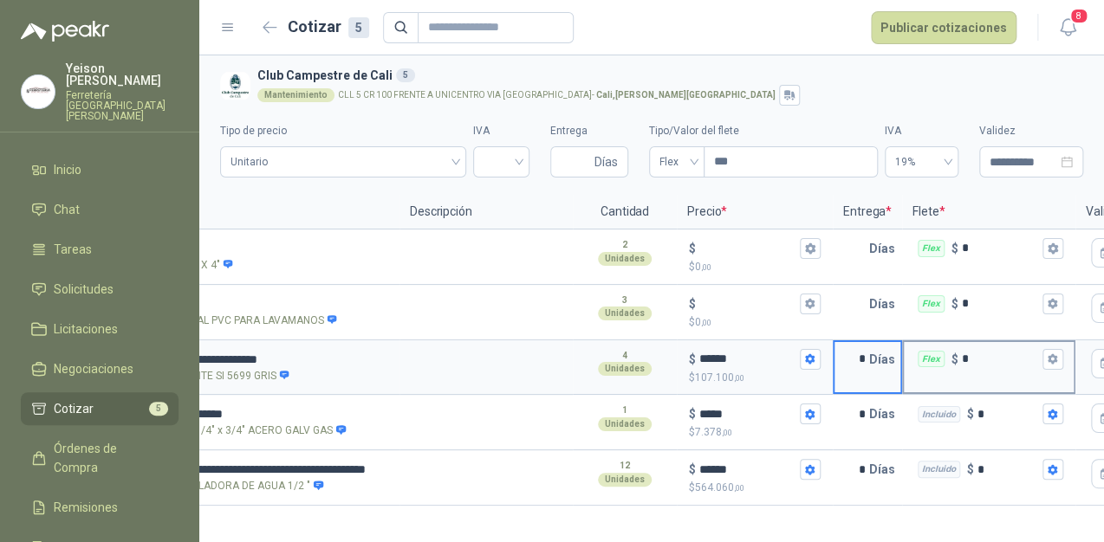
scroll to position [0, 184]
type input "*"
click at [1046, 362] on icon "button" at bounding box center [1049, 358] width 11 height 11
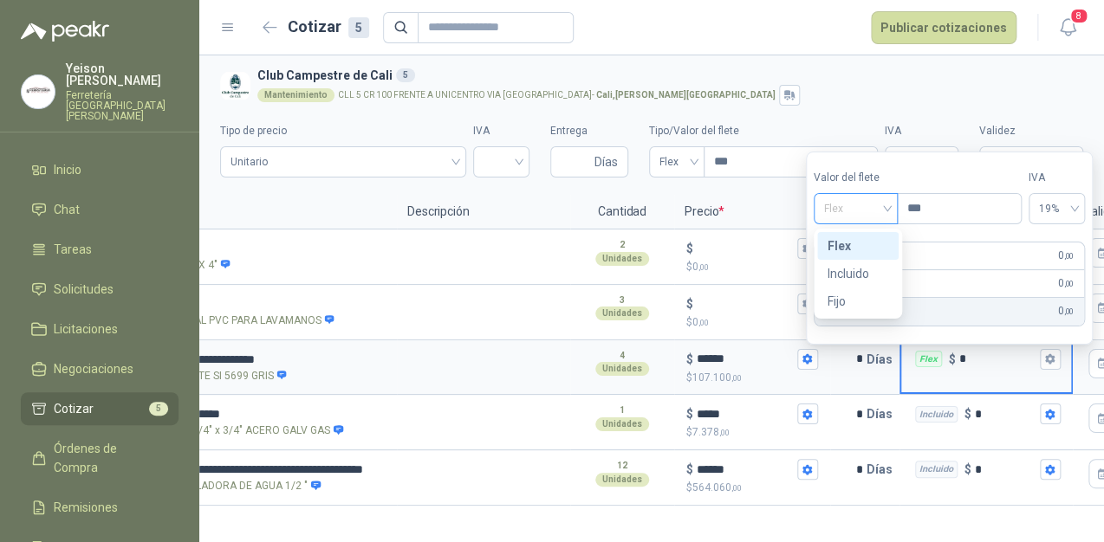
click at [881, 204] on span "Flex" at bounding box center [855, 209] width 63 height 26
click at [858, 272] on div "Incluido" at bounding box center [858, 273] width 61 height 19
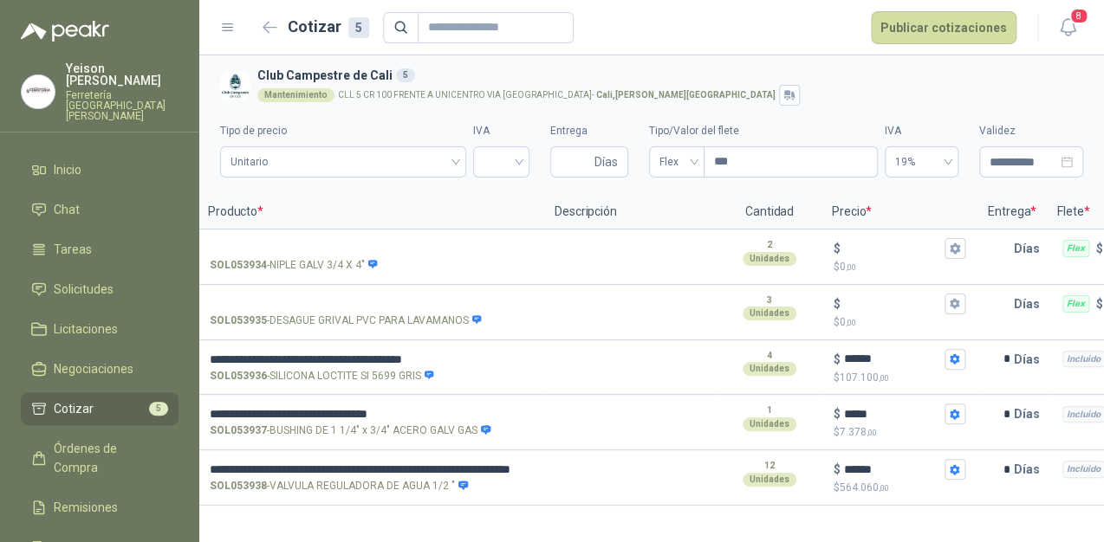
scroll to position [0, 0]
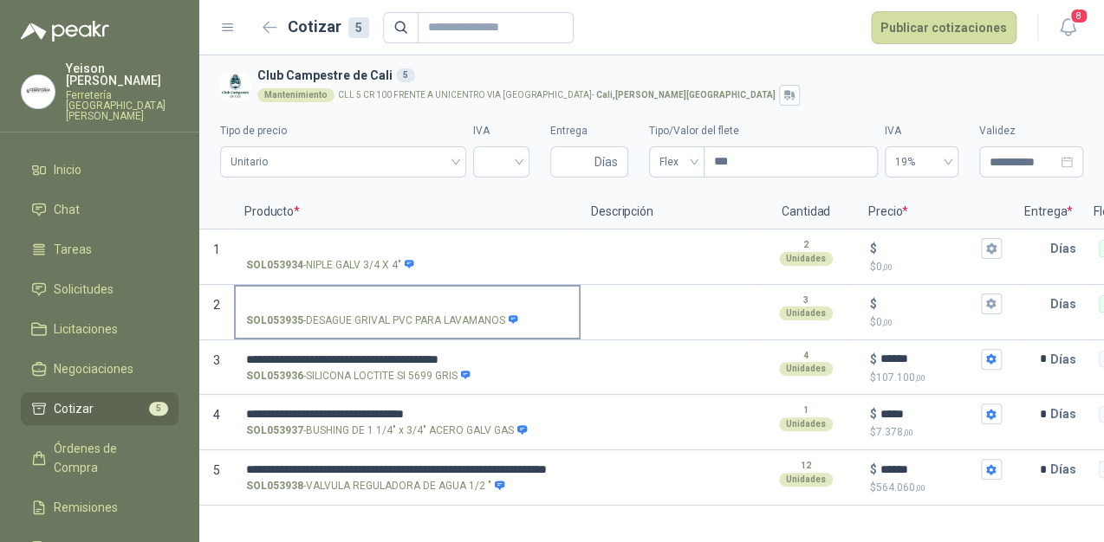
click at [314, 303] on input "SOL053935 - DESAGUE GRIVAL PVC PARA LAVAMANOS" at bounding box center [407, 304] width 322 height 13
